Goal: Book appointment/travel/reservation

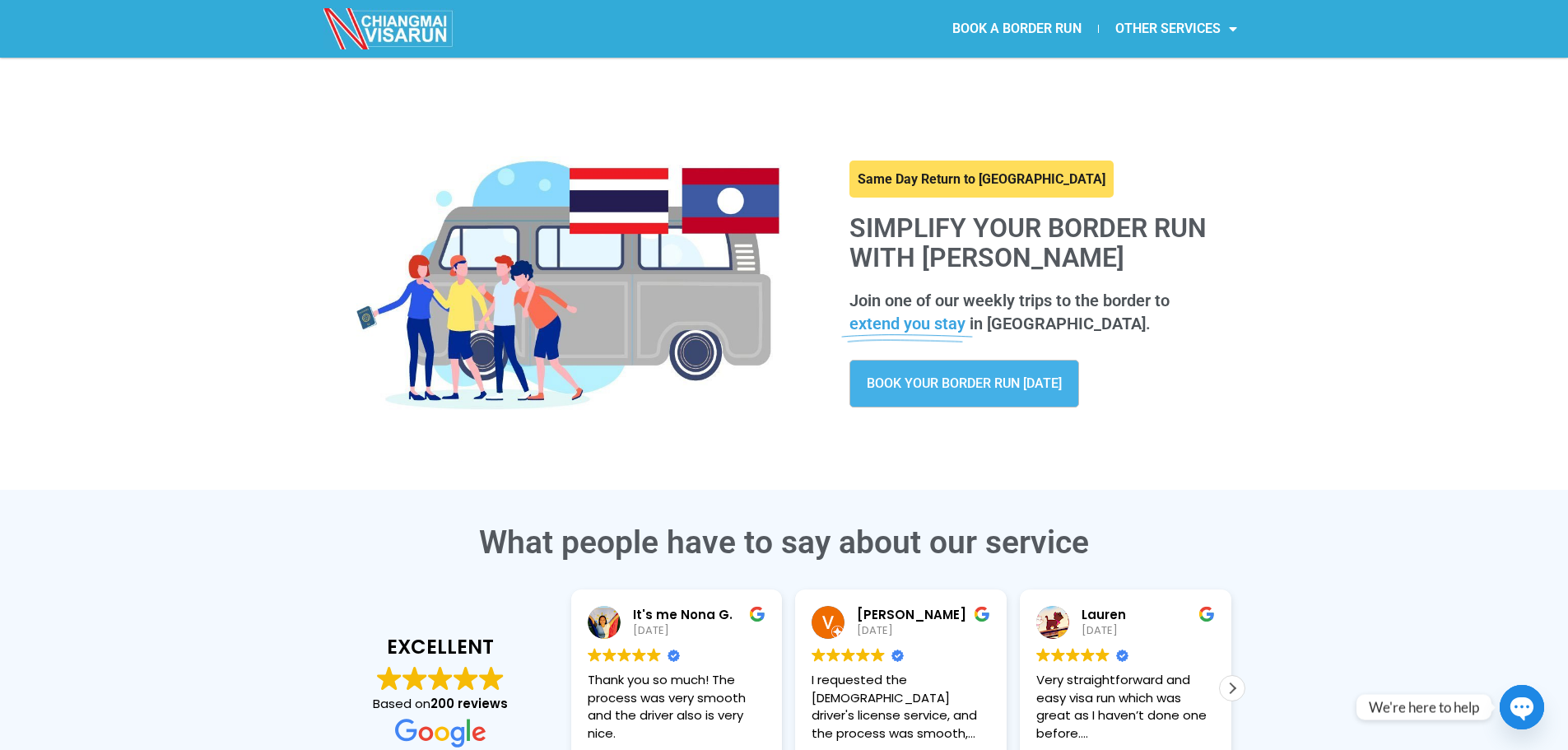
click at [1000, 383] on span "BOOK YOUR BORDER RUN TODAY" at bounding box center [964, 382] width 195 height 13
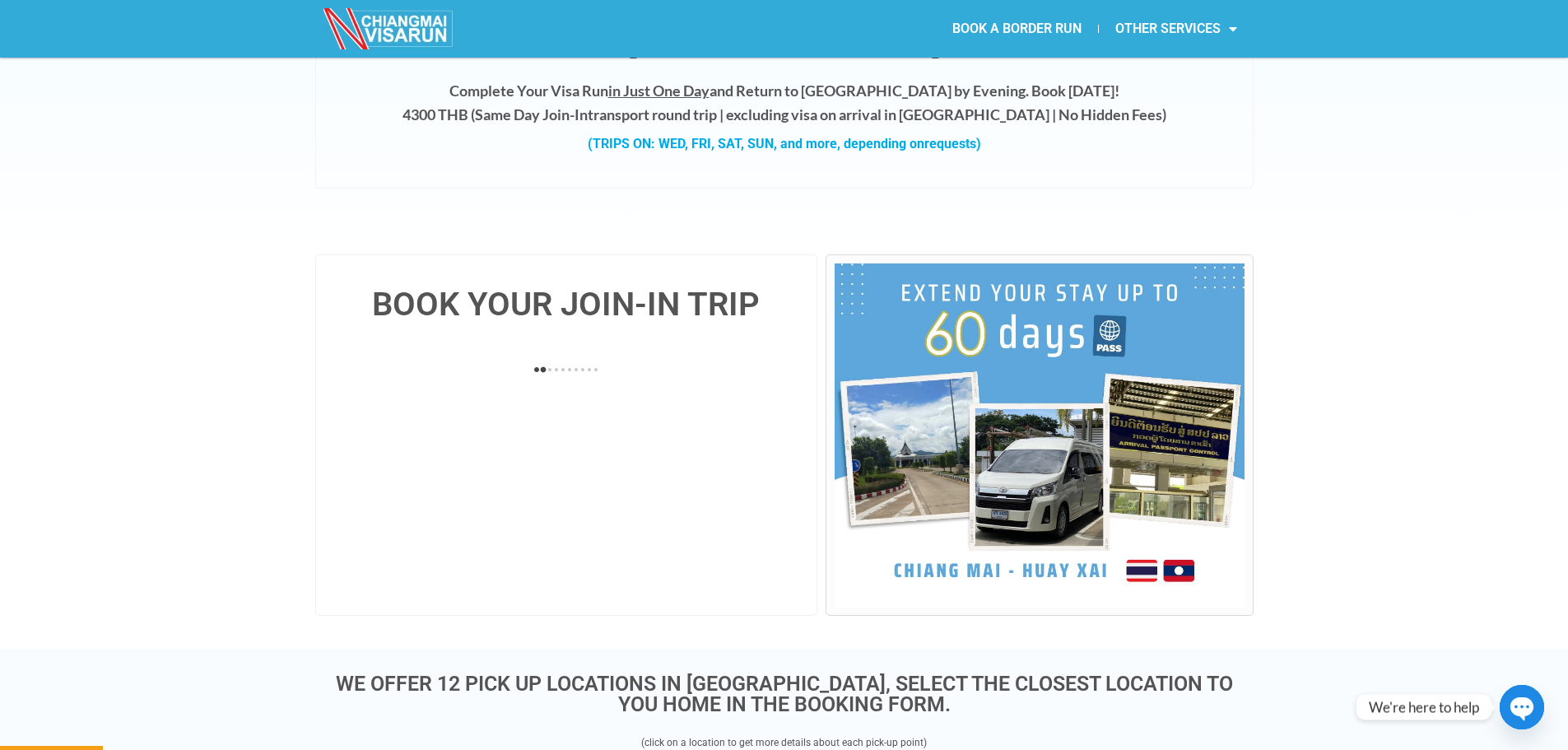
scroll to position [411, 0]
